Goal: Transaction & Acquisition: Purchase product/service

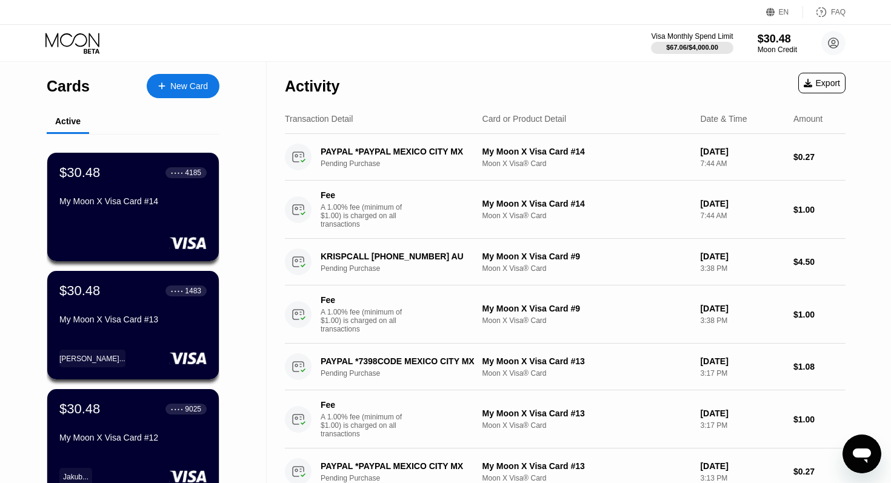
click at [201, 87] on div "New Card" at bounding box center [189, 86] width 38 height 10
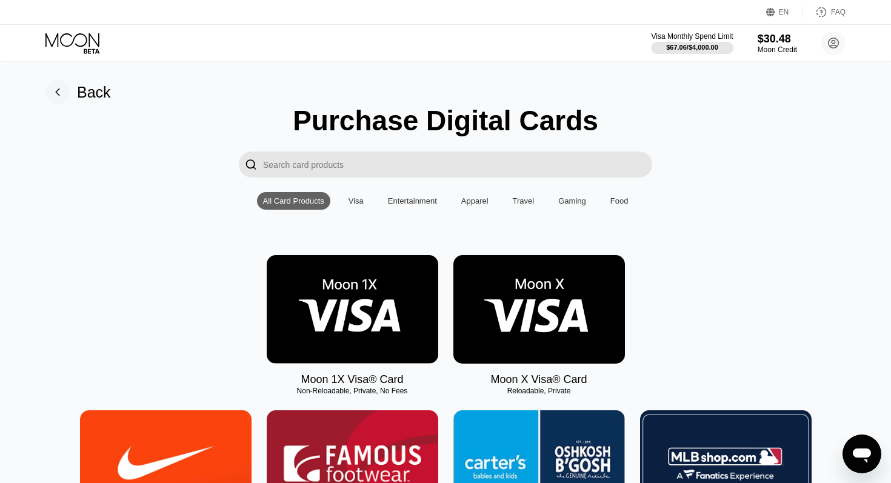
click at [523, 286] on img at bounding box center [539, 309] width 172 height 109
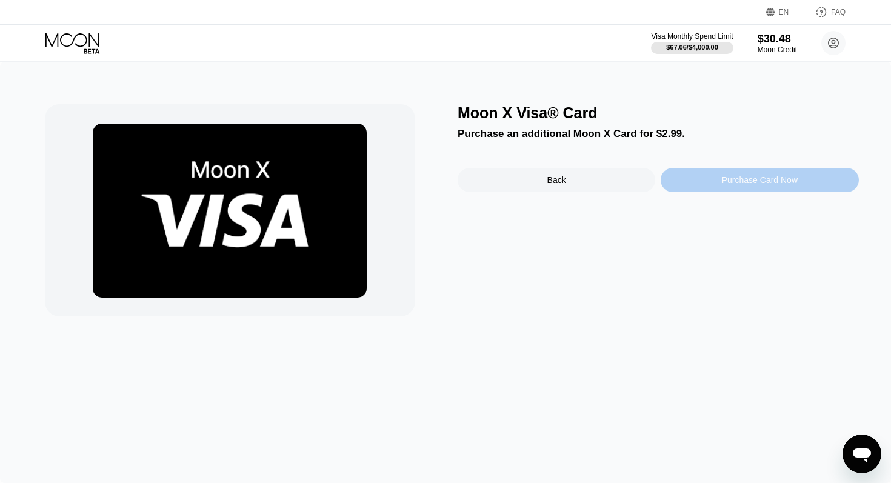
click at [742, 182] on div "Purchase Card Now" at bounding box center [760, 180] width 76 height 10
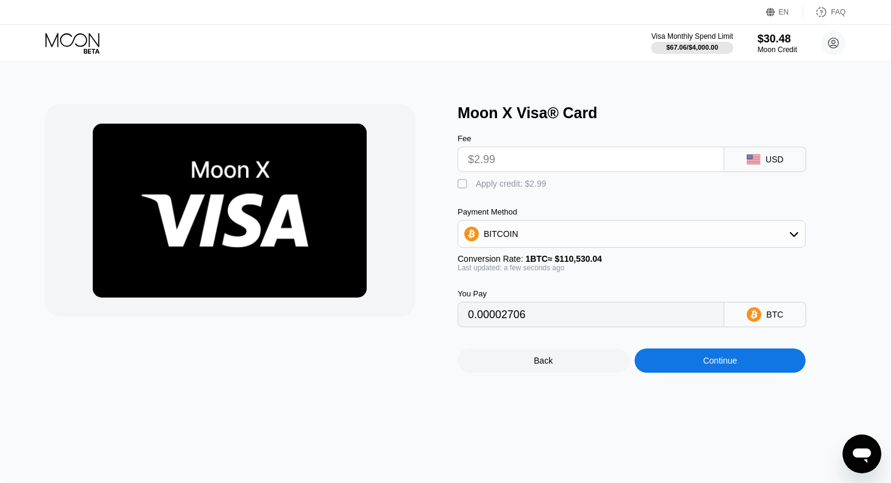
click at [464, 183] on div "" at bounding box center [464, 184] width 12 height 12
type input "0"
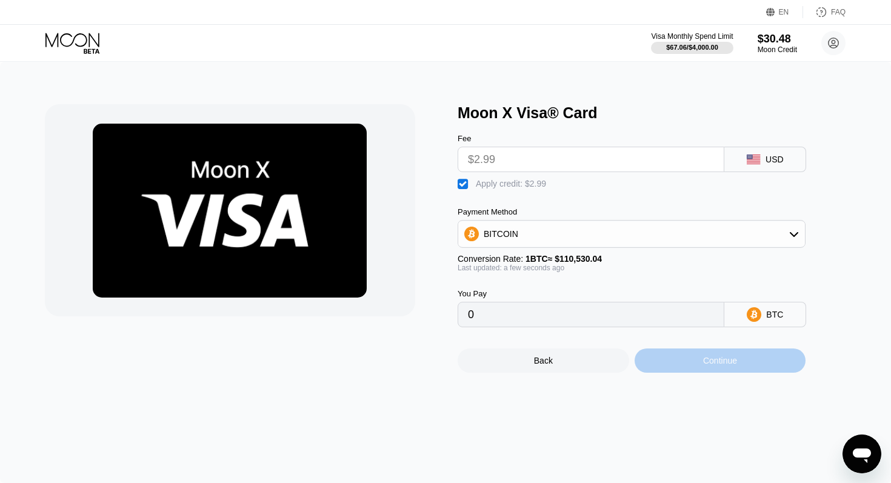
click at [701, 362] on div "Continue" at bounding box center [721, 361] width 172 height 24
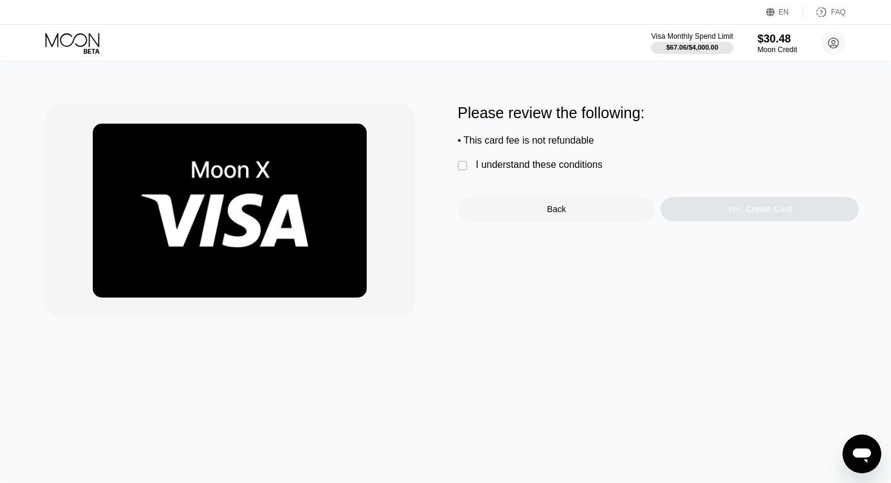
click at [538, 163] on div "I understand these conditions" at bounding box center [539, 164] width 127 height 11
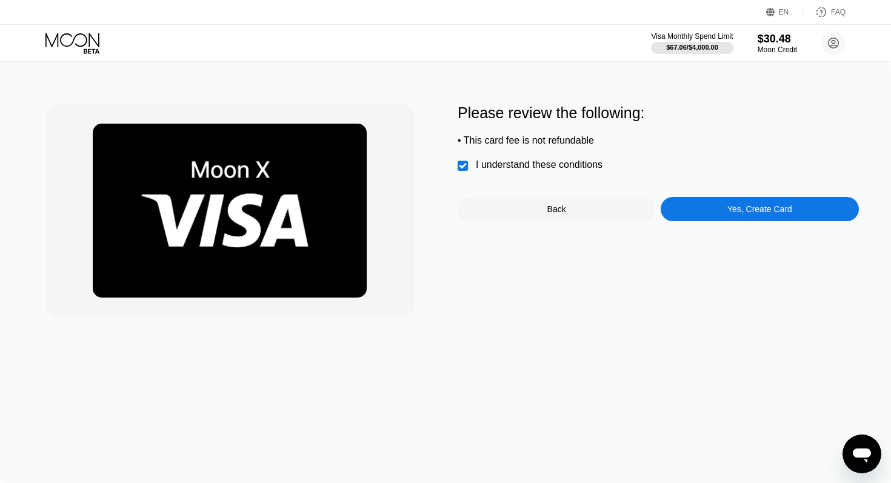
click at [740, 210] on div "Yes, Create Card" at bounding box center [759, 209] width 65 height 10
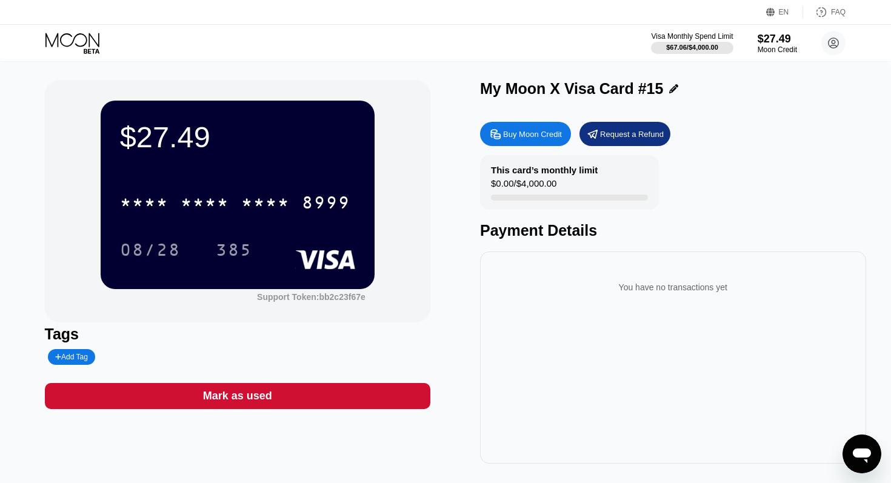
click at [82, 355] on div "Add Tag" at bounding box center [71, 357] width 33 height 8
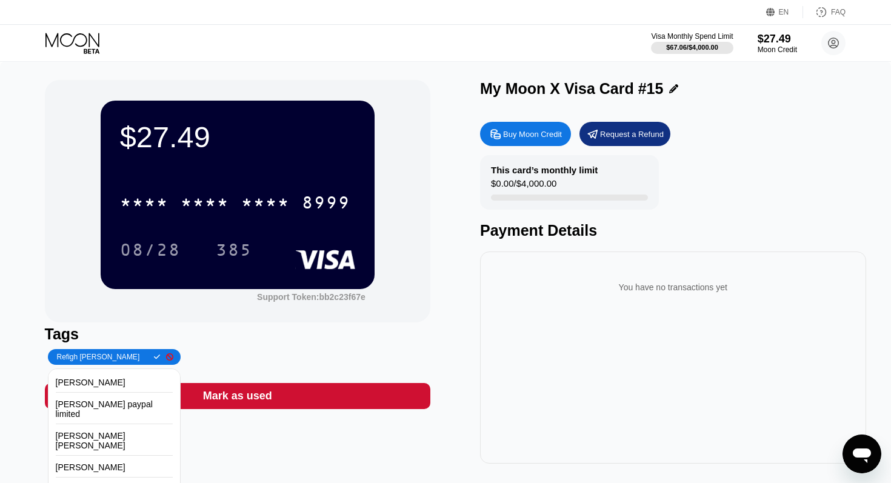
type input "Refigh Aziz"
click at [154, 353] on icon at bounding box center [157, 356] width 7 height 7
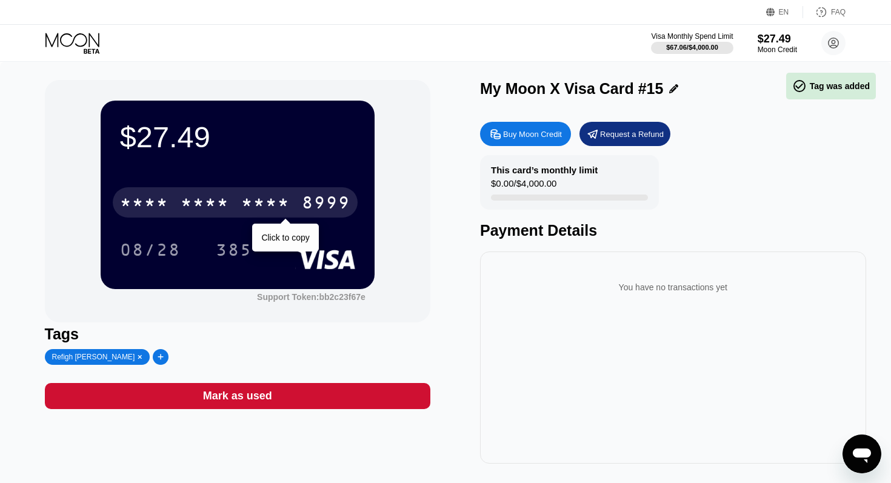
click at [320, 205] on div "8999" at bounding box center [326, 204] width 48 height 19
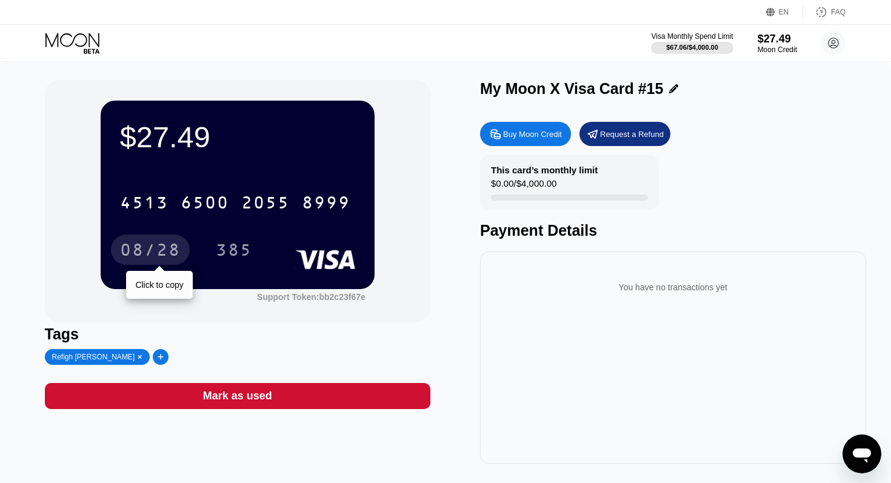
click at [181, 244] on div "08/28" at bounding box center [150, 250] width 79 height 30
click at [85, 44] on icon at bounding box center [72, 40] width 54 height 14
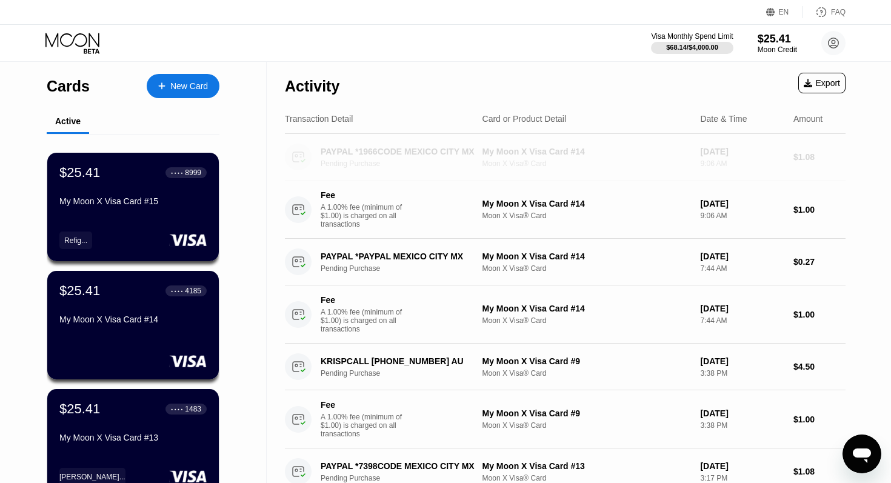
click at [407, 169] on div "PAYPAL *1966CODE MEXICO CITY MX Pending Purchase" at bounding box center [379, 157] width 188 height 27
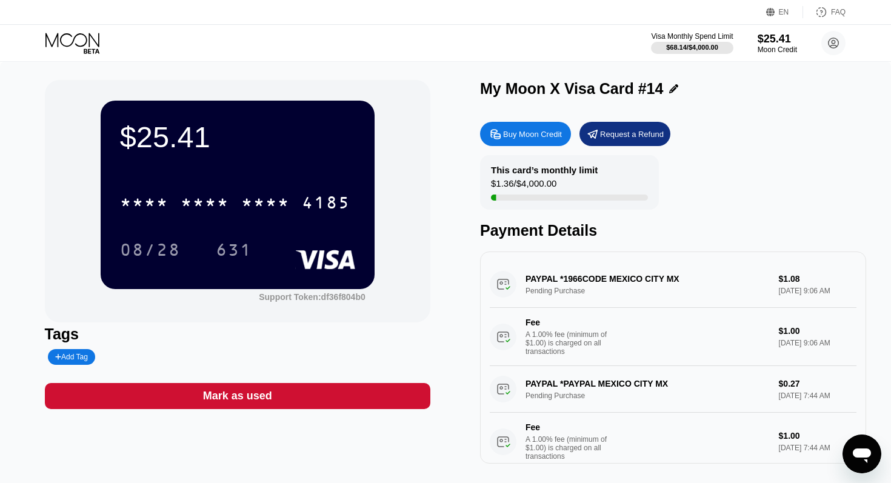
scroll to position [18, 0]
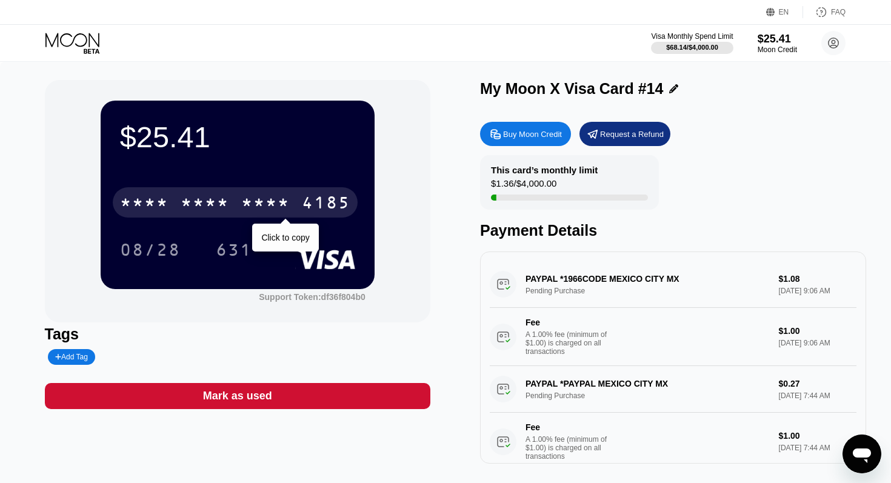
click at [302, 206] on div "4185" at bounding box center [326, 204] width 48 height 19
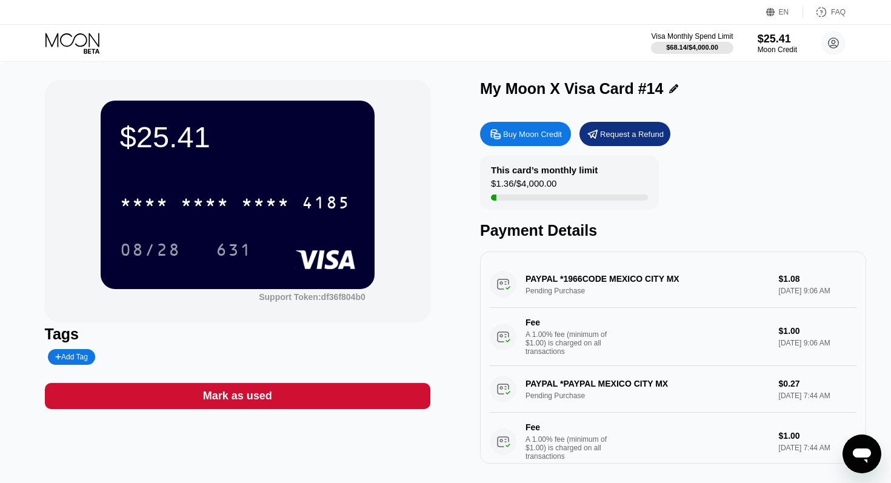
click at [80, 35] on icon at bounding box center [73, 43] width 56 height 21
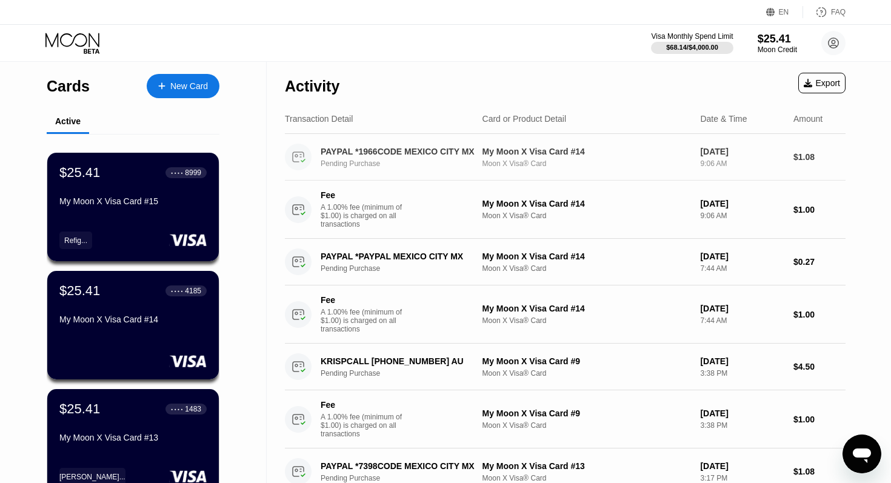
click at [414, 158] on div "PAYPAL *1966CODE MEXICO CITY MX Pending Purchase" at bounding box center [405, 157] width 169 height 21
